Goal: Navigation & Orientation: Find specific page/section

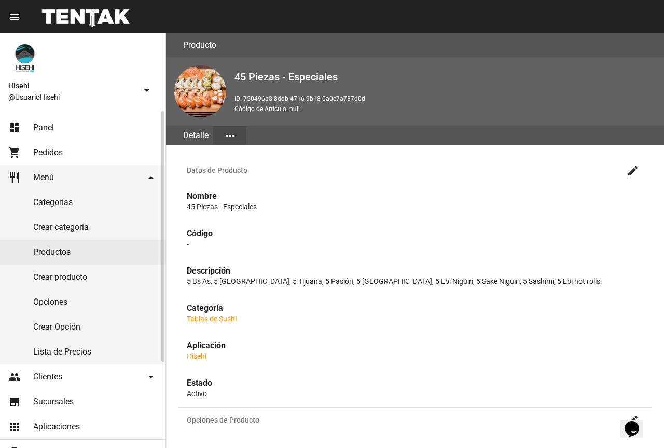
click at [55, 133] on link "dashboard Panel" at bounding box center [83, 127] width 166 height 25
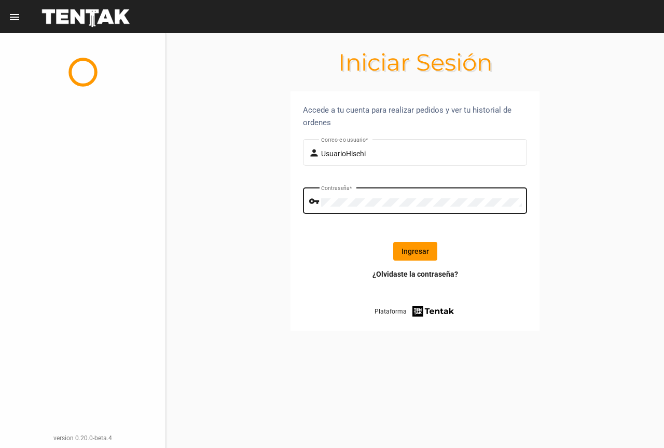
click at [386, 191] on div "Contraseña *" at bounding box center [421, 199] width 201 height 29
click at [421, 246] on button "Ingresar" at bounding box center [415, 251] width 44 height 19
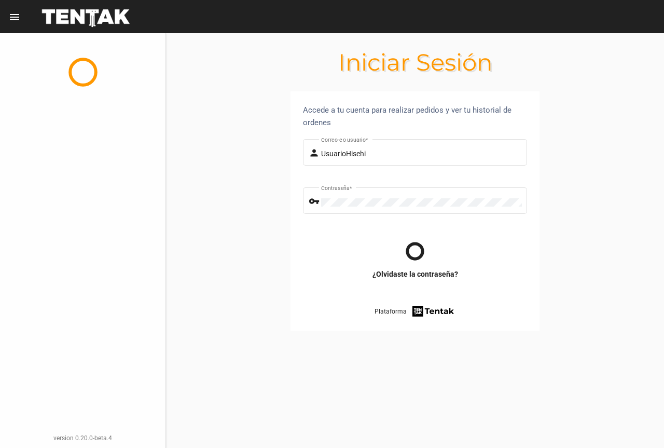
click at [73, 94] on div at bounding box center [83, 72] width 166 height 78
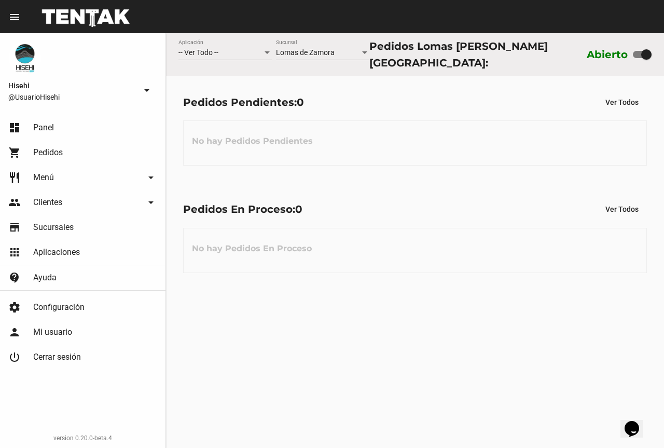
click at [41, 134] on link "dashboard Panel" at bounding box center [83, 127] width 166 height 25
